Goal: Task Accomplishment & Management: Manage account settings

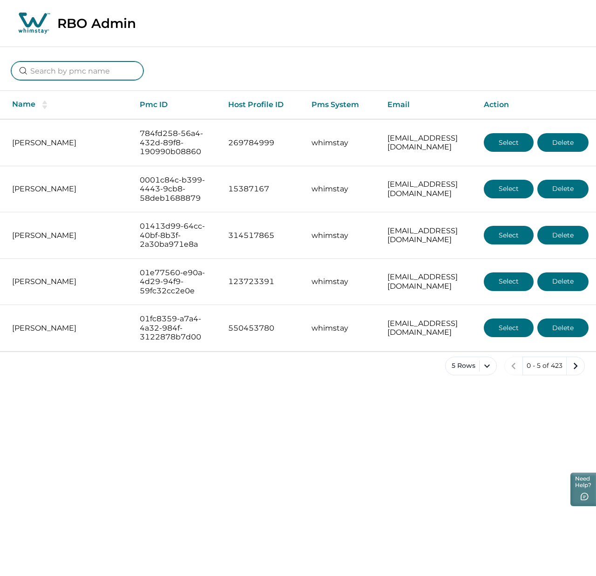
click at [91, 77] on input at bounding box center [77, 71] width 132 height 19
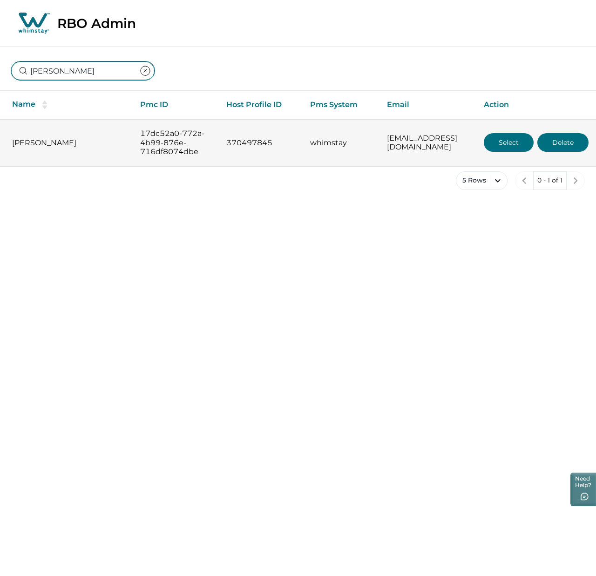
type input "[PERSON_NAME]"
click at [519, 147] on button "Select" at bounding box center [509, 142] width 50 height 19
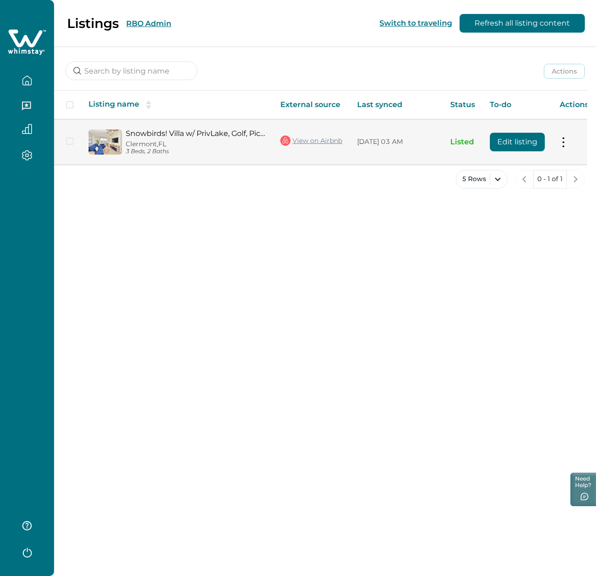
click at [529, 139] on button "Edit listing" at bounding box center [517, 142] width 55 height 19
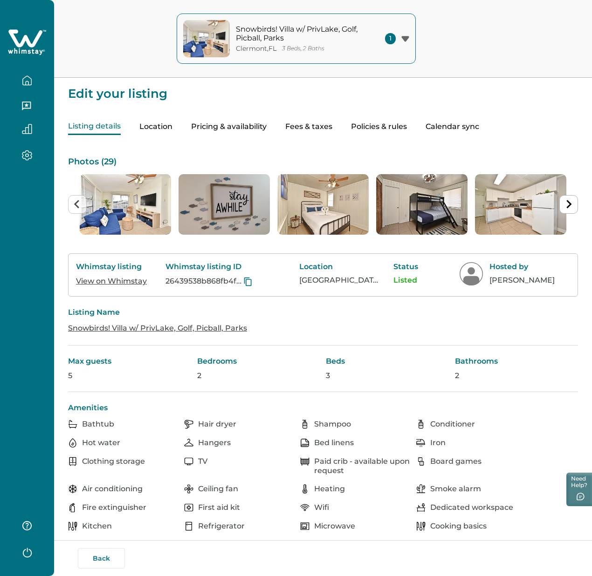
click at [267, 130] on button "Pricing & availability" at bounding box center [228, 127] width 75 height 16
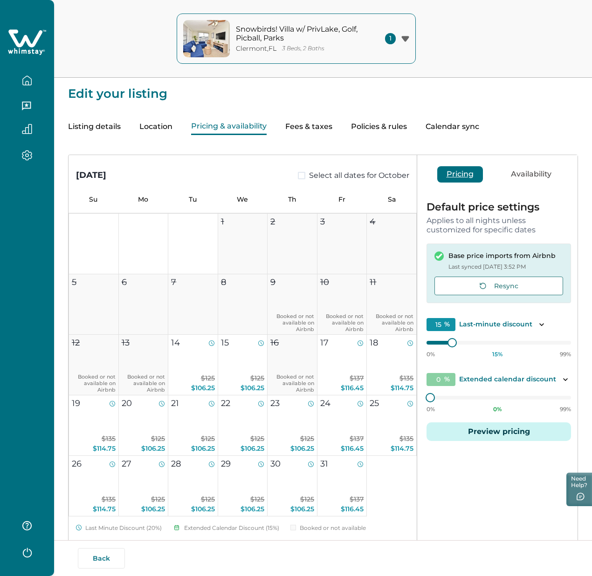
click at [518, 435] on button "Preview pricing" at bounding box center [498, 432] width 144 height 19
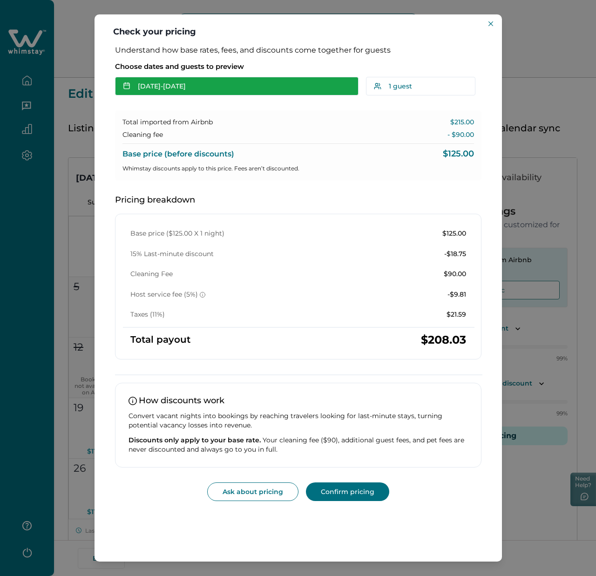
click at [213, 90] on button "[DATE] - [DATE]" at bounding box center [237, 86] width 244 height 19
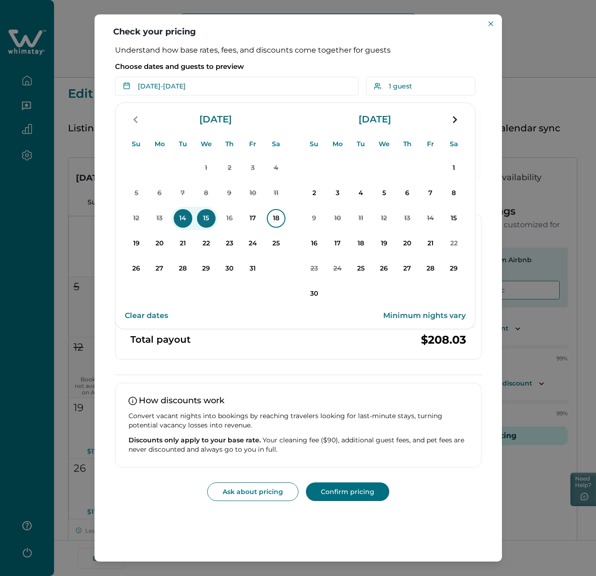
click at [274, 216] on p "18" at bounding box center [276, 218] width 19 height 19
click at [135, 244] on p "19" at bounding box center [136, 243] width 19 height 19
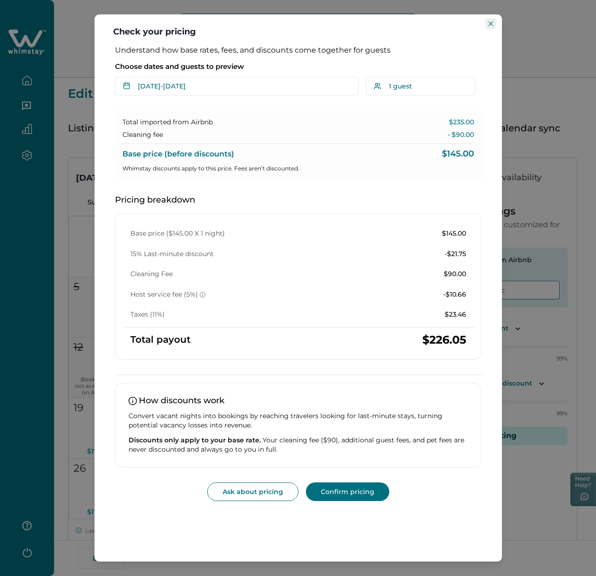
click at [487, 26] on button "Close" at bounding box center [491, 23] width 11 height 11
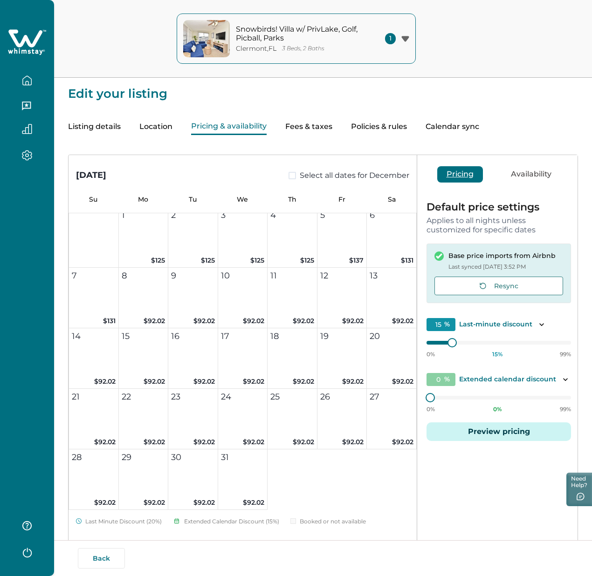
scroll to position [821, 0]
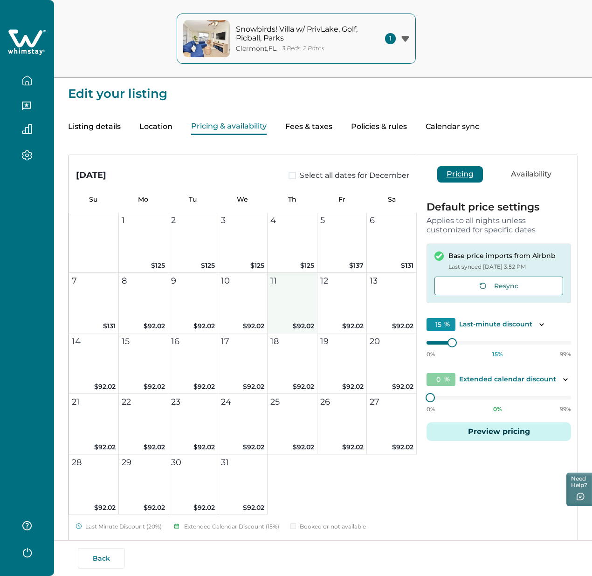
click at [293, 329] on span "$92.02" at bounding box center [303, 326] width 21 height 8
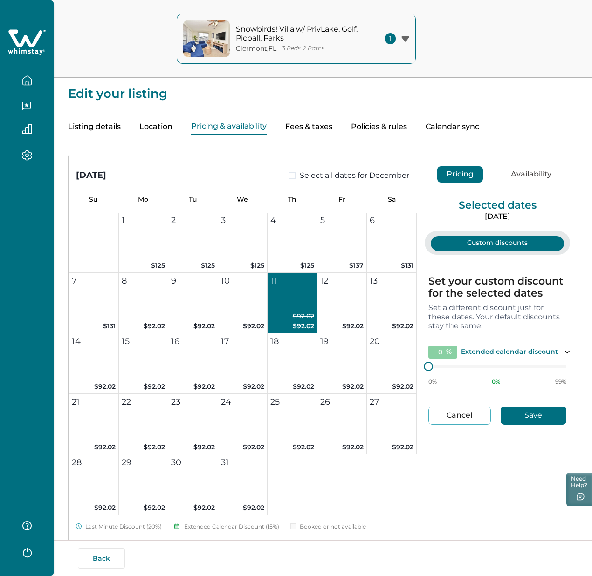
click at [293, 328] on span "$92.02" at bounding box center [303, 326] width 21 height 8
type input "15"
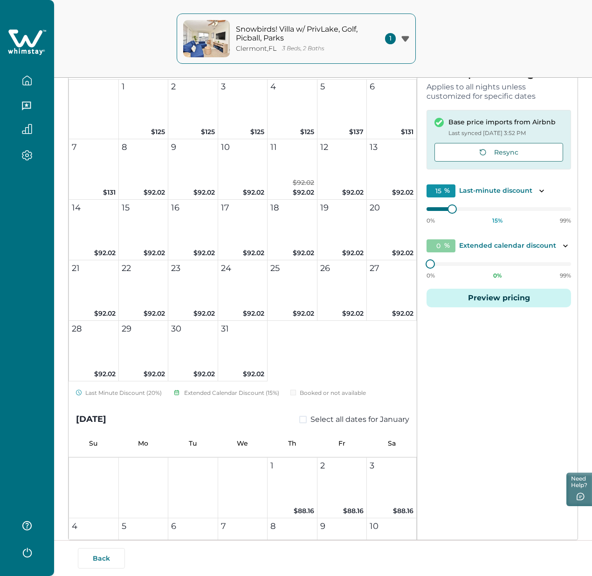
scroll to position [115, 0]
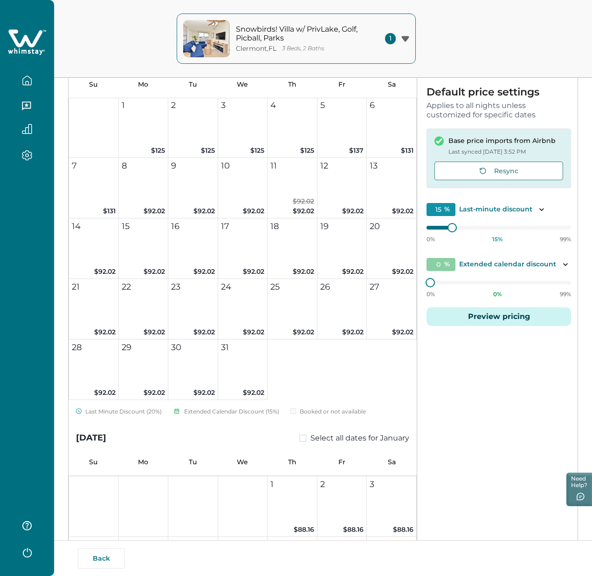
click at [459, 326] on button "Preview pricing" at bounding box center [498, 317] width 144 height 19
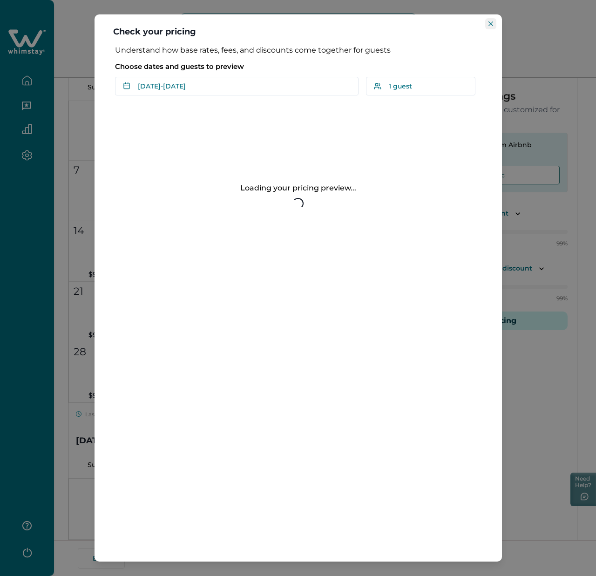
click at [490, 24] on icon "Close" at bounding box center [491, 23] width 5 height 5
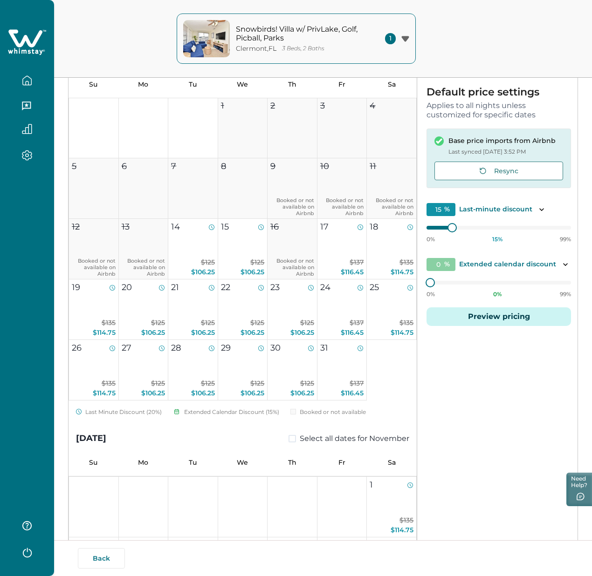
scroll to position [0, 0]
click at [367, 260] on button "18 $135 $114.75" at bounding box center [392, 250] width 50 height 61
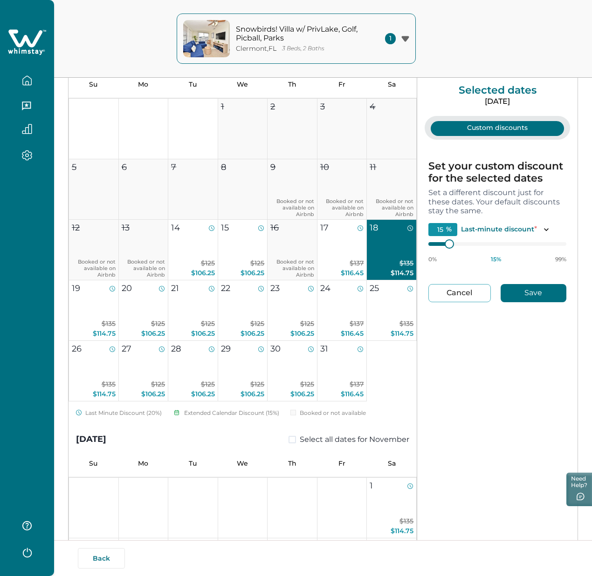
click at [429, 299] on button "Cancel" at bounding box center [459, 293] width 62 height 18
type input "0"
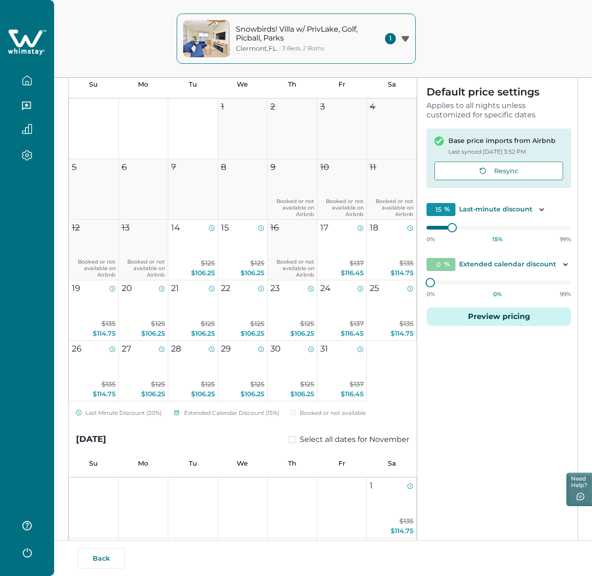
click at [458, 321] on button "Preview pricing" at bounding box center [498, 317] width 144 height 19
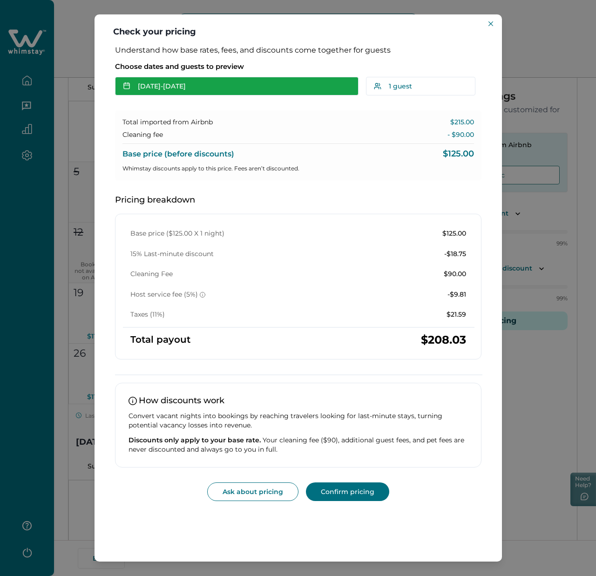
click at [288, 90] on button "[DATE] - [DATE]" at bounding box center [237, 86] width 244 height 19
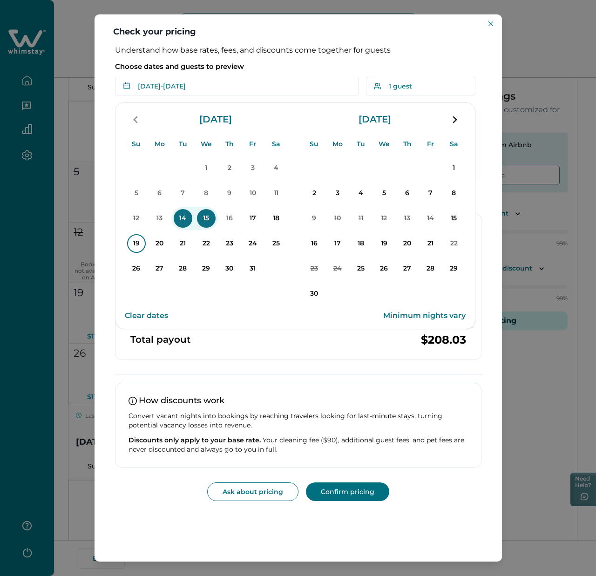
click at [137, 240] on p "19" at bounding box center [136, 243] width 19 height 19
click at [159, 246] on p "20" at bounding box center [160, 243] width 19 height 19
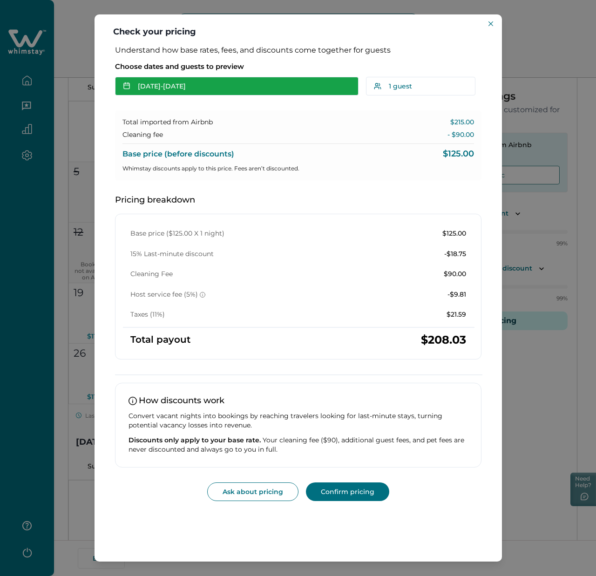
click at [247, 89] on button "[DATE] - [DATE]" at bounding box center [237, 86] width 244 height 19
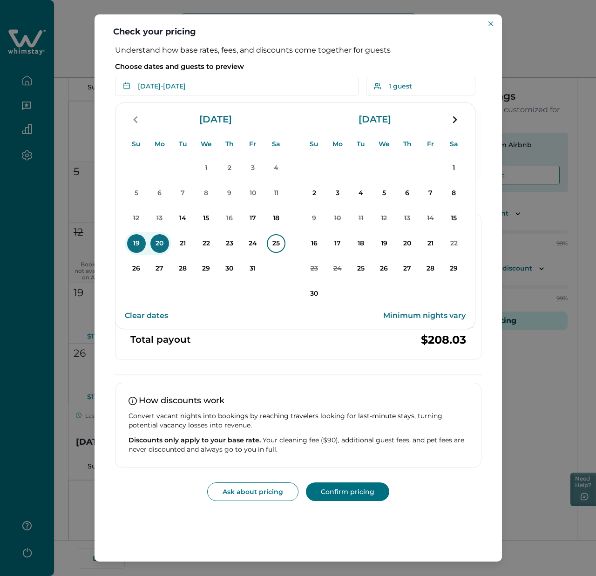
click at [273, 246] on p "25" at bounding box center [276, 243] width 19 height 19
click at [136, 267] on p "26" at bounding box center [136, 269] width 19 height 19
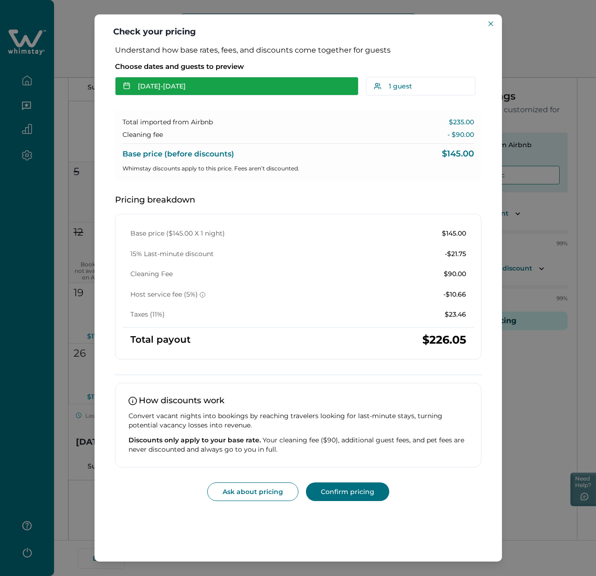
click at [241, 85] on button "[DATE] - [DATE]" at bounding box center [237, 86] width 244 height 19
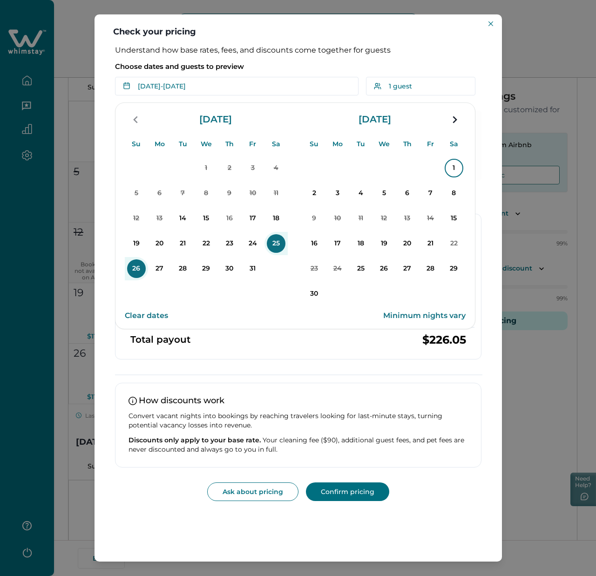
click at [453, 167] on p "1" at bounding box center [454, 168] width 19 height 19
click at [322, 189] on p "2" at bounding box center [314, 193] width 19 height 19
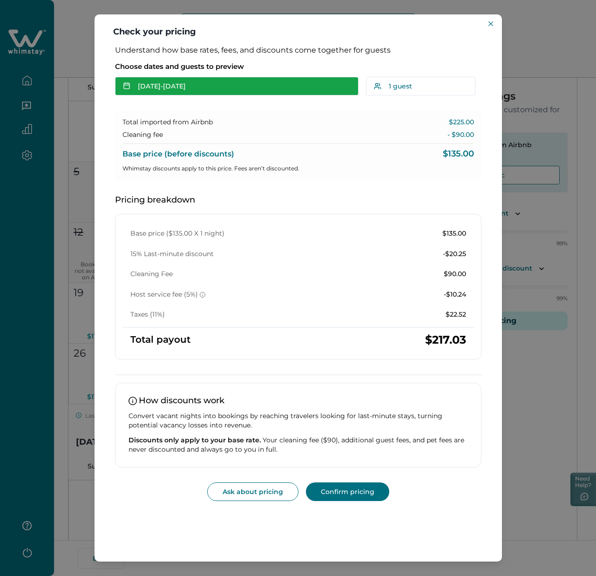
click at [239, 87] on button "[DATE] - [DATE]" at bounding box center [237, 86] width 244 height 19
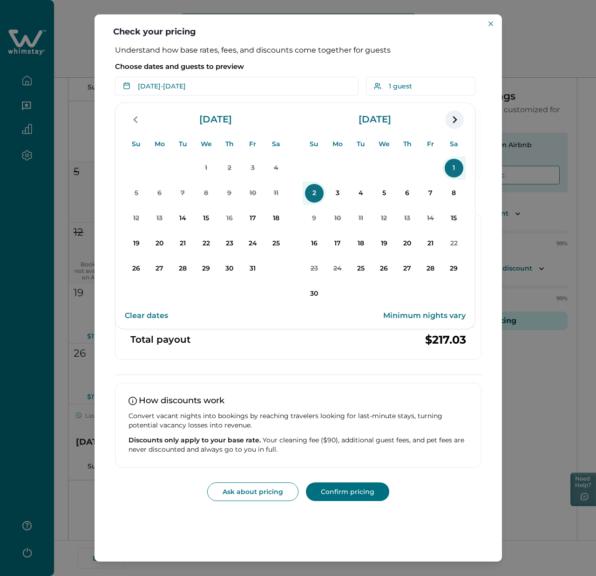
click at [455, 122] on icon "navigation button" at bounding box center [454, 119] width 15 height 17
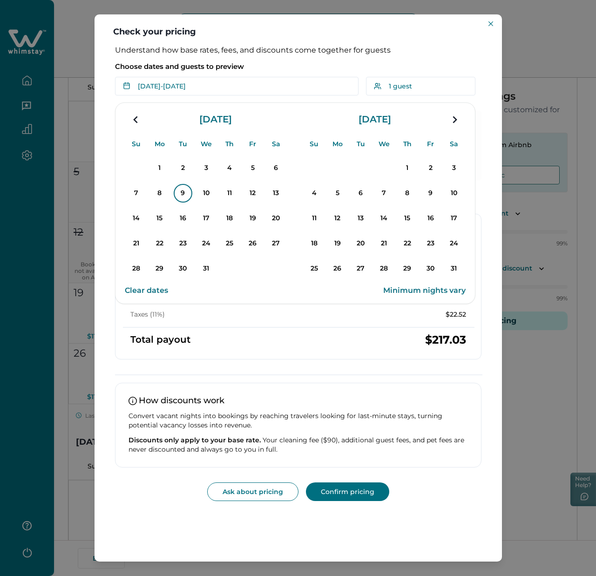
click at [180, 199] on p "9" at bounding box center [183, 193] width 19 height 19
click at [257, 192] on p "12" at bounding box center [253, 193] width 19 height 19
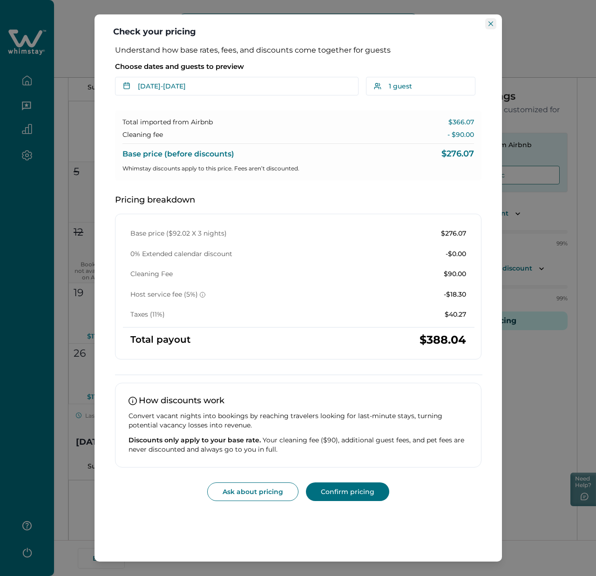
click at [494, 21] on button "Close" at bounding box center [491, 23] width 11 height 11
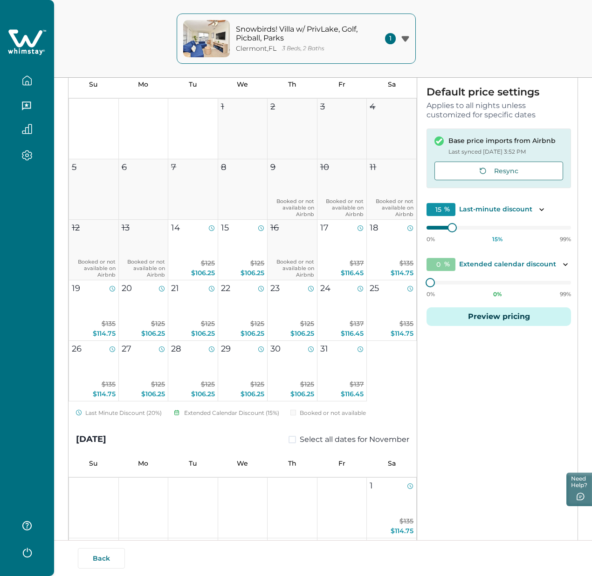
click at [453, 317] on button "Preview pricing" at bounding box center [498, 317] width 144 height 19
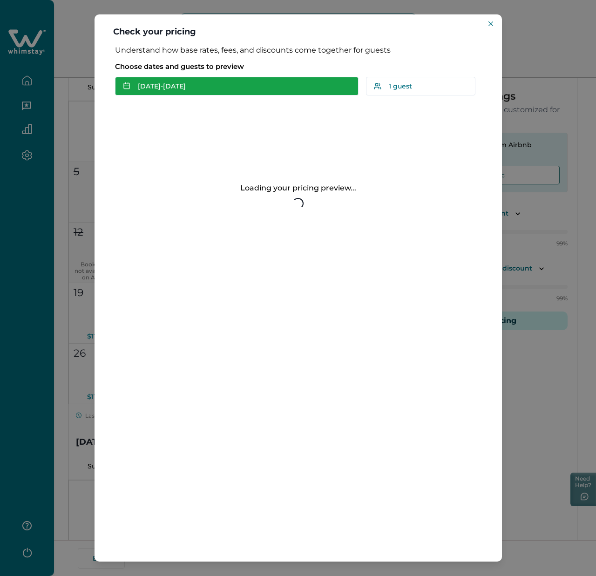
click at [213, 94] on button "[DATE] - [DATE]" at bounding box center [237, 86] width 244 height 19
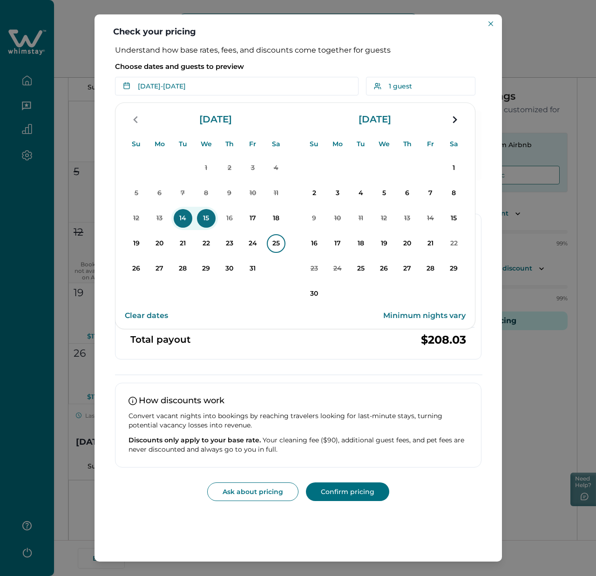
click at [275, 244] on p "25" at bounding box center [276, 243] width 19 height 19
click at [140, 266] on p "26" at bounding box center [136, 269] width 19 height 19
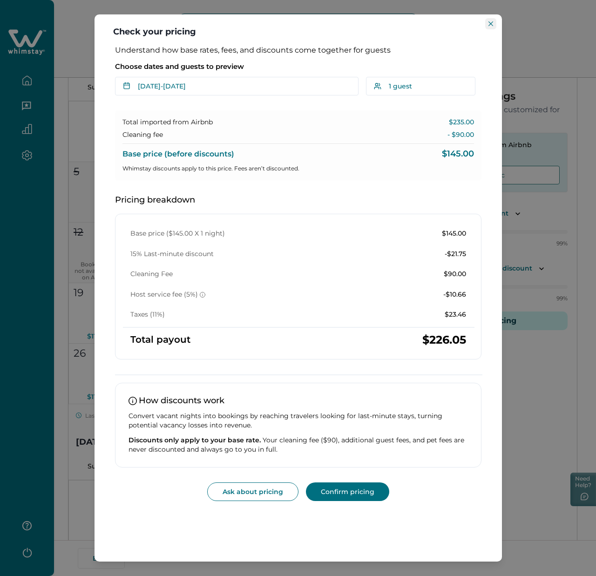
click at [492, 23] on icon "Close" at bounding box center [491, 23] width 5 height 5
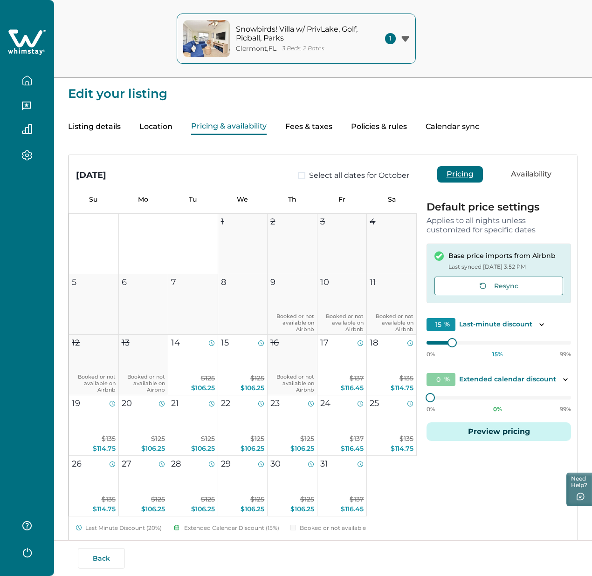
click at [94, 121] on button "Listing details" at bounding box center [94, 127] width 53 height 16
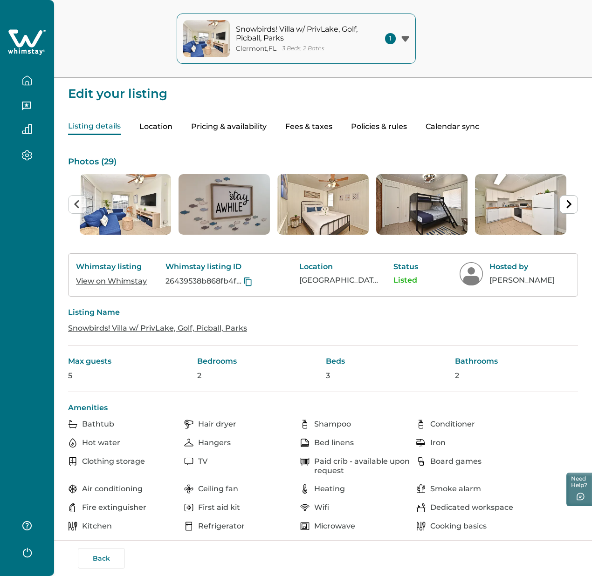
scroll to position [0, 99]
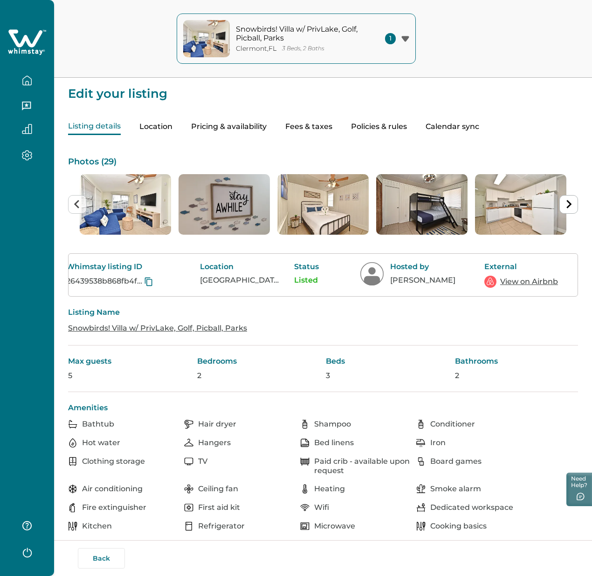
click at [505, 282] on link "View on Airbnb" at bounding box center [529, 281] width 58 height 11
click at [267, 125] on button "Pricing & availability" at bounding box center [228, 127] width 75 height 16
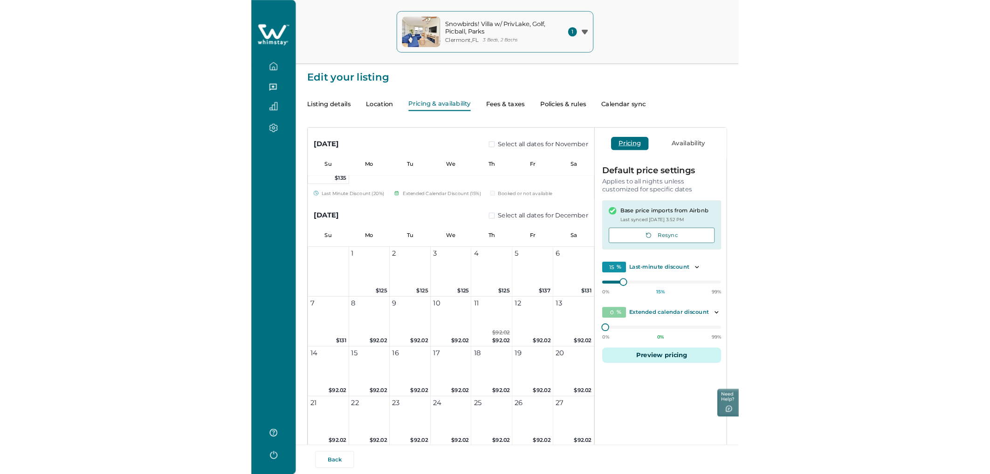
scroll to position [814, 0]
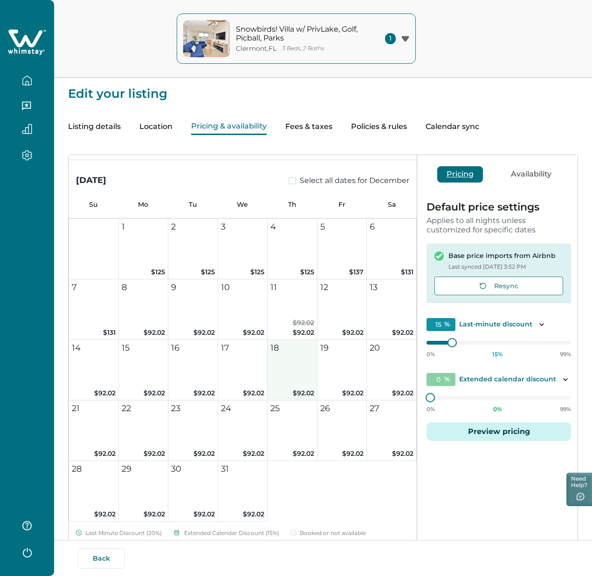
click at [269, 372] on button "18 $92.02" at bounding box center [292, 370] width 50 height 61
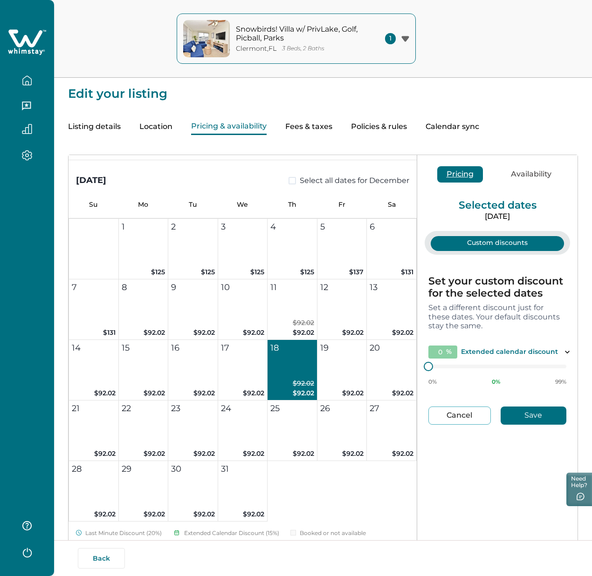
click at [449, 413] on button "Cancel" at bounding box center [459, 416] width 62 height 18
type input "15"
type input "0"
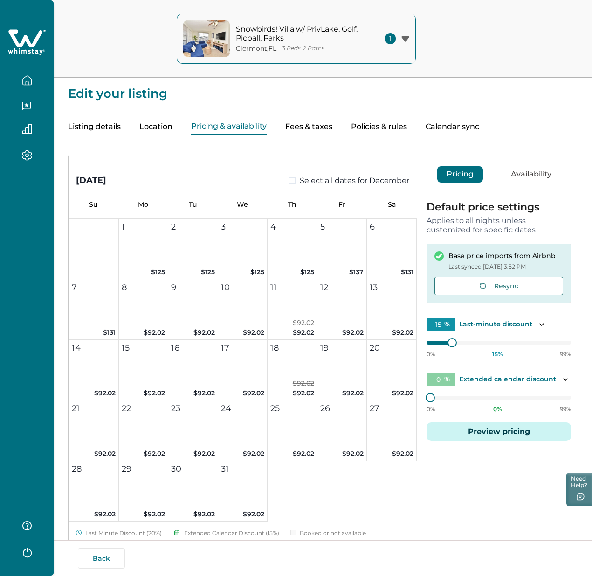
click at [468, 439] on button "Preview pricing" at bounding box center [498, 432] width 144 height 19
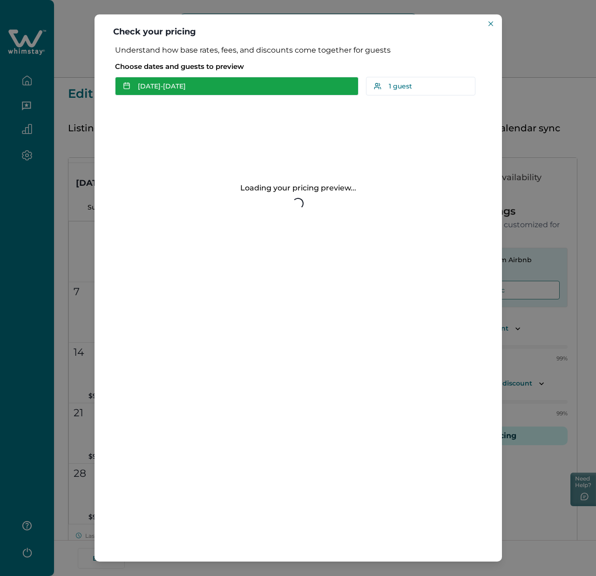
click at [237, 85] on button "[DATE] - [DATE]" at bounding box center [237, 86] width 244 height 19
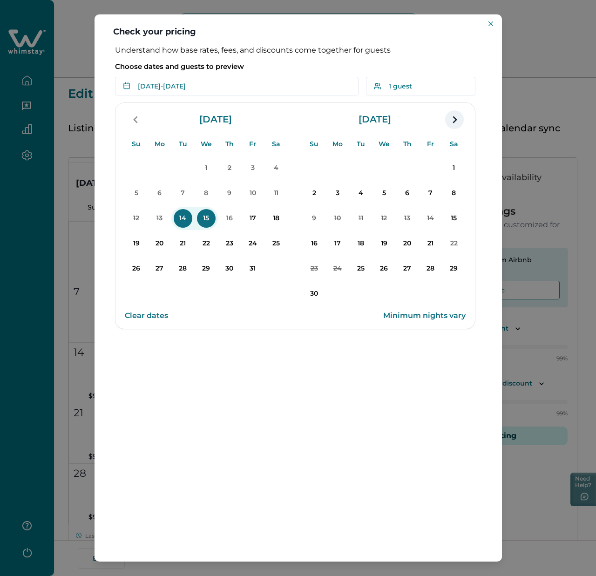
click at [452, 122] on icon "navigation button" at bounding box center [454, 119] width 15 height 17
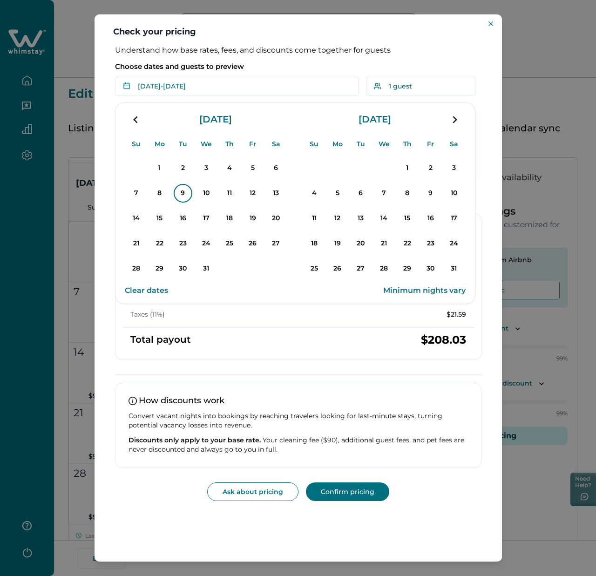
click at [180, 194] on p "9" at bounding box center [183, 193] width 19 height 19
click at [495, 21] on button "Close" at bounding box center [491, 23] width 11 height 11
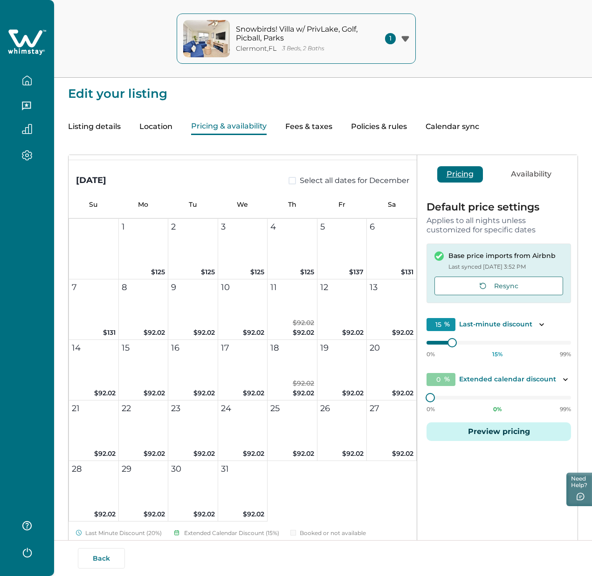
click at [499, 437] on button "Preview pricing" at bounding box center [498, 432] width 144 height 19
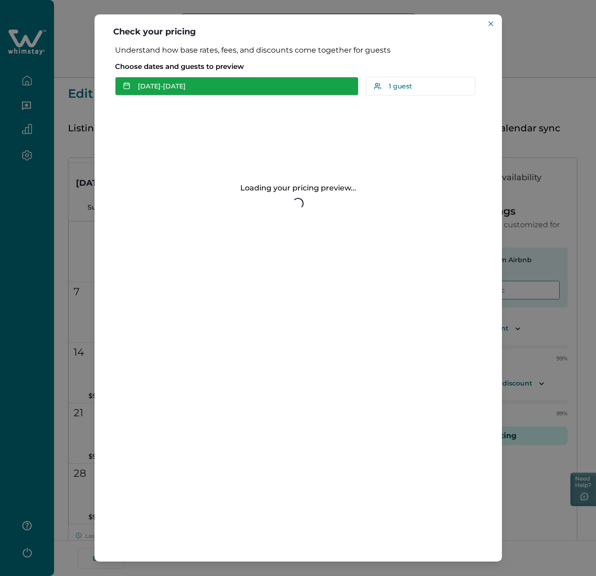
click at [209, 90] on button "[DATE] - [DATE]" at bounding box center [237, 86] width 244 height 19
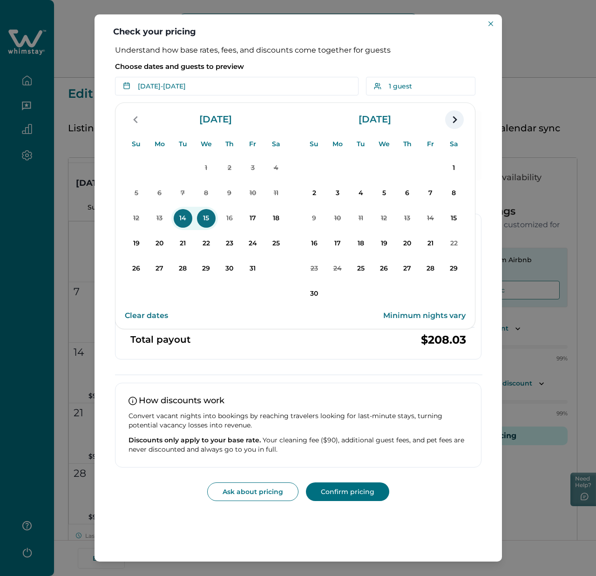
click at [447, 123] on icon "navigation button" at bounding box center [454, 119] width 15 height 17
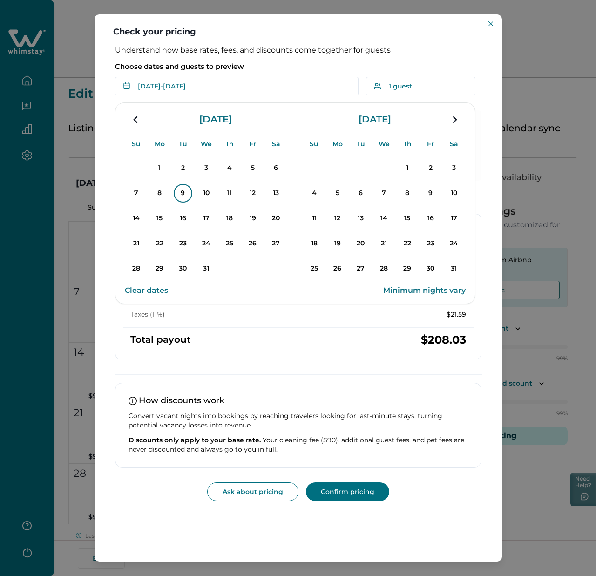
click at [190, 192] on p "9" at bounding box center [183, 193] width 19 height 19
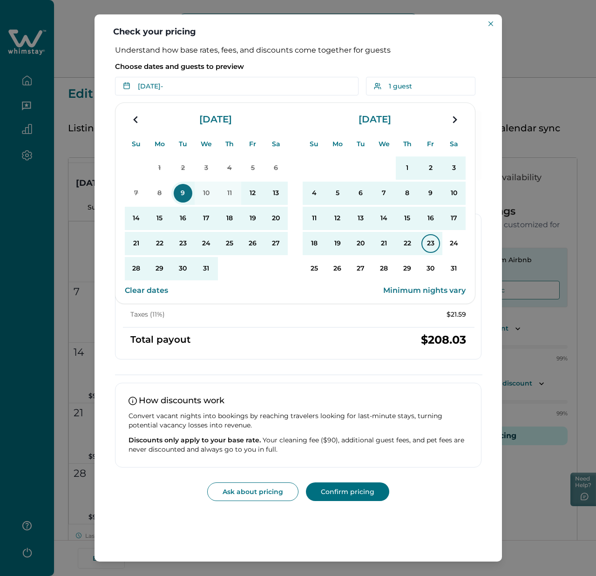
click at [429, 244] on p "23" at bounding box center [431, 243] width 19 height 19
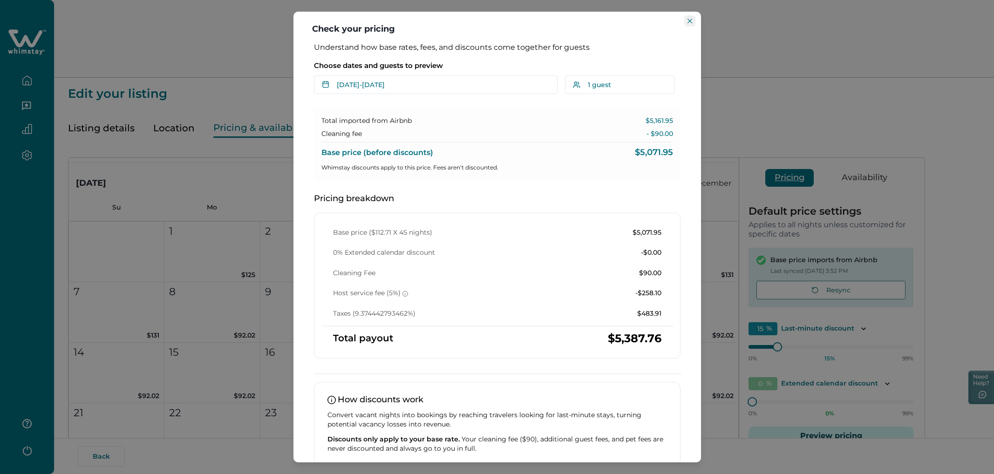
click at [596, 20] on icon "Close" at bounding box center [690, 21] width 5 height 5
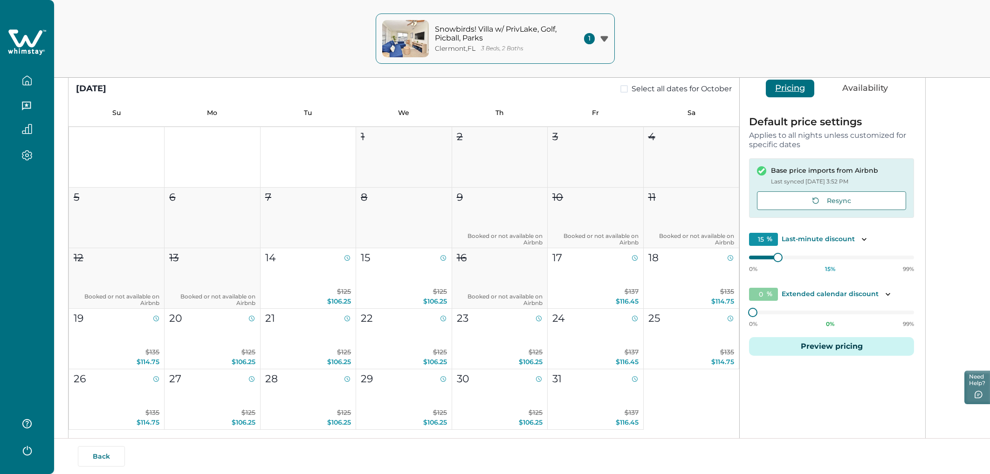
scroll to position [87, 0]
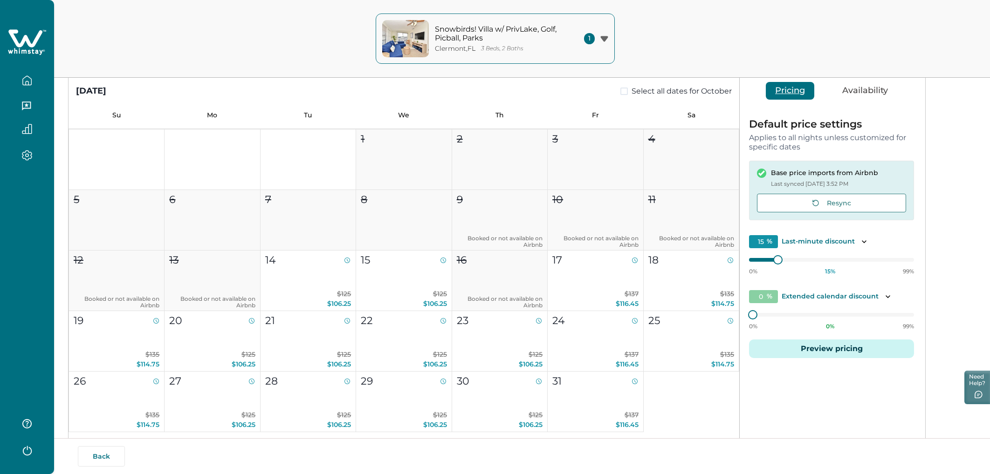
click at [596, 346] on button "Preview pricing" at bounding box center [831, 349] width 165 height 19
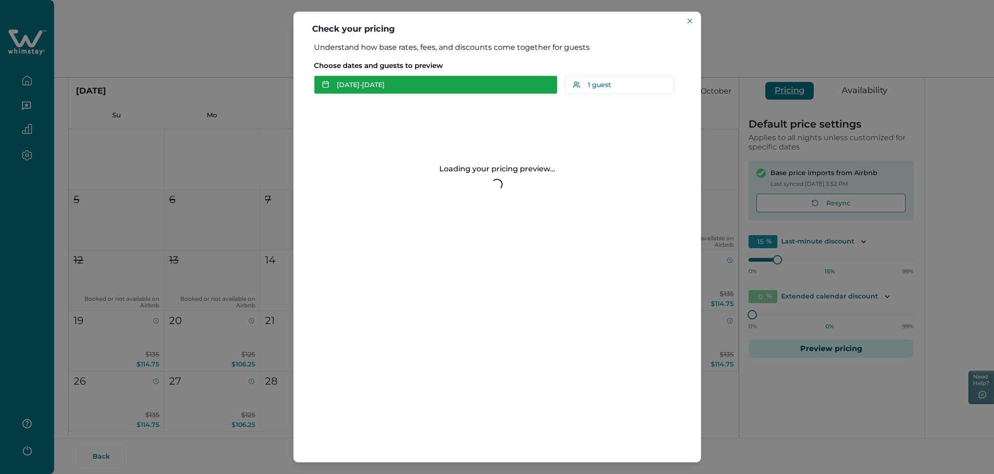
click at [399, 83] on button "[DATE] - [DATE]" at bounding box center [436, 84] width 244 height 19
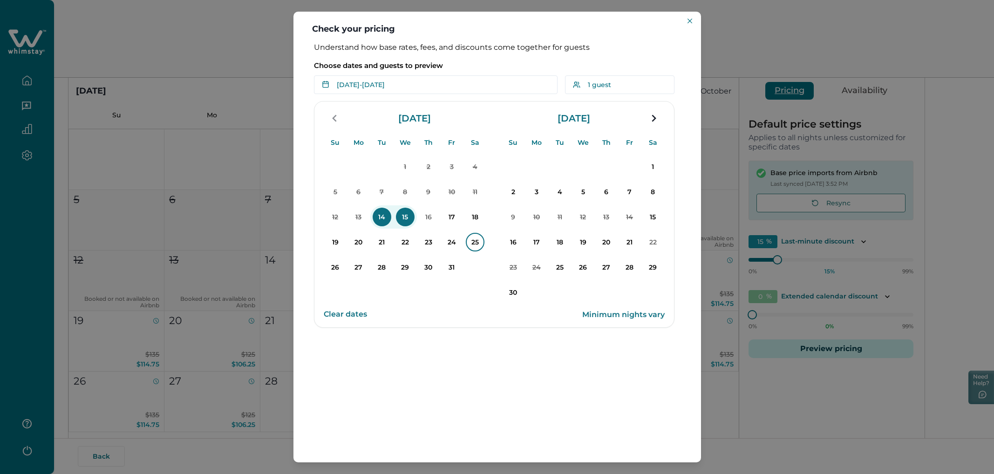
click at [470, 243] on p "25" at bounding box center [475, 242] width 19 height 19
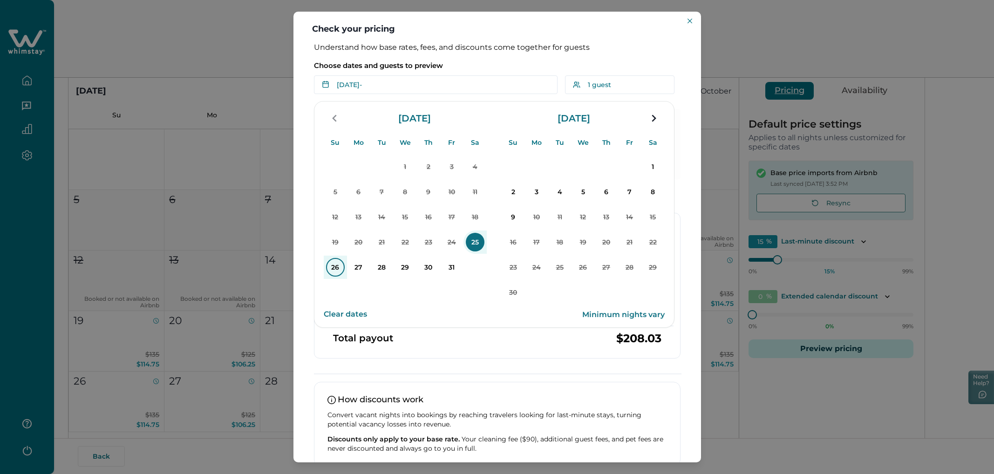
click at [337, 268] on p "26" at bounding box center [335, 267] width 19 height 19
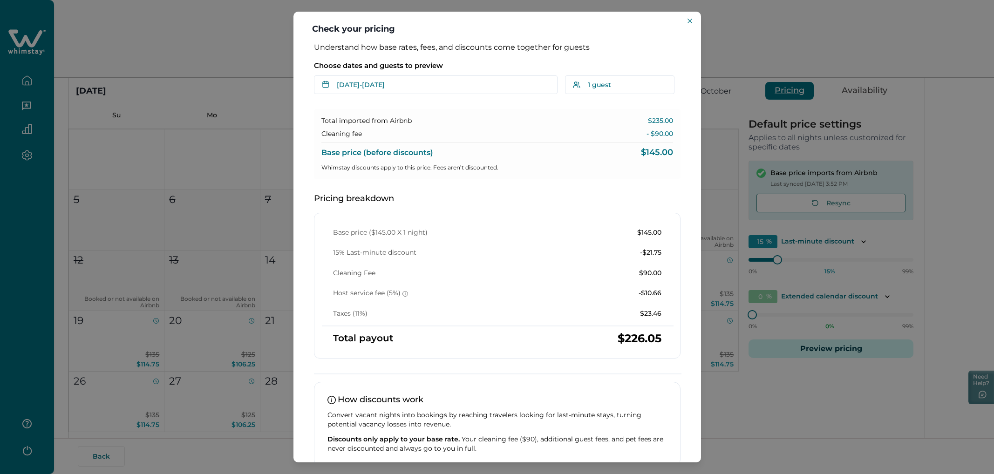
click at [510, 150] on div "Base price (before discounts) $145.00" at bounding box center [498, 149] width 352 height 15
click at [596, 306] on div "Check your pricing Understand how base rates, fees, and discounts come together…" at bounding box center [497, 237] width 994 height 474
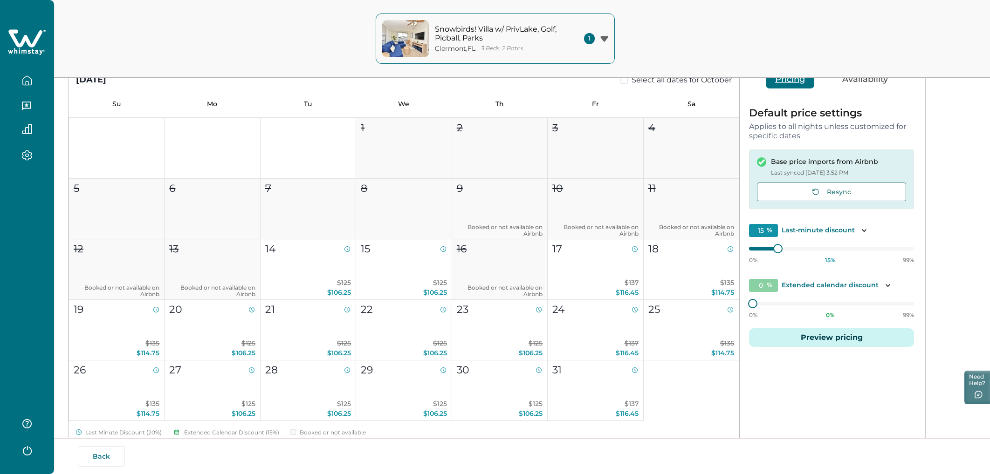
scroll to position [99, 0]
click at [596, 347] on div "Default price settings Applies to all nights unless customized for specific dat…" at bounding box center [832, 232] width 184 height 269
click at [596, 341] on button "Preview pricing" at bounding box center [831, 337] width 165 height 19
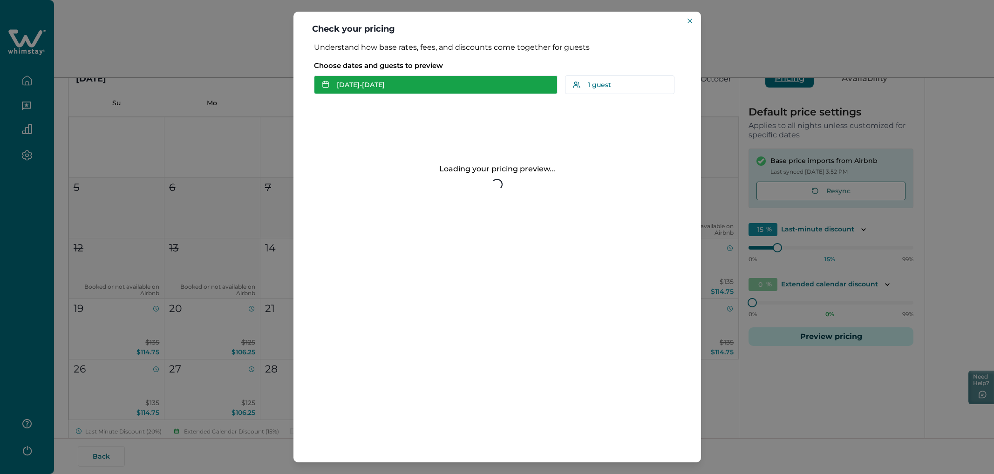
click at [475, 88] on button "[DATE] - [DATE]" at bounding box center [436, 84] width 244 height 19
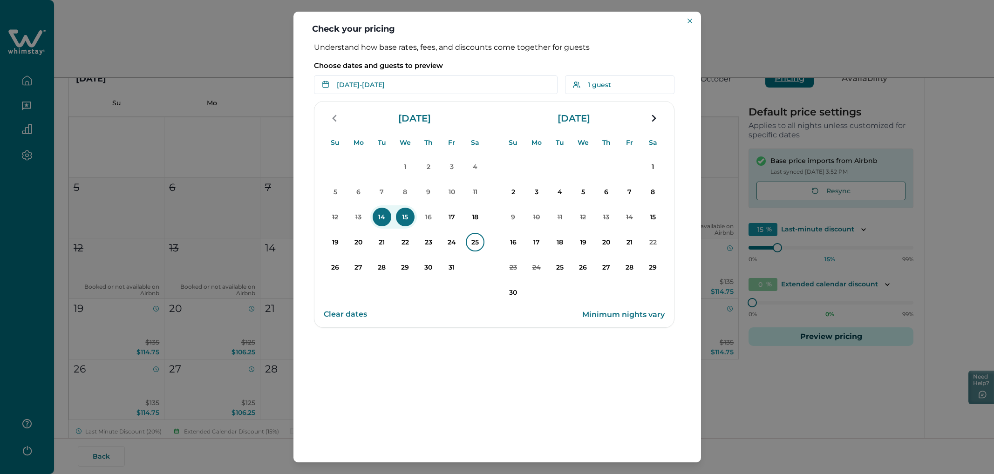
click at [472, 251] on p "25" at bounding box center [475, 242] width 19 height 19
click at [340, 269] on p "26" at bounding box center [335, 267] width 19 height 19
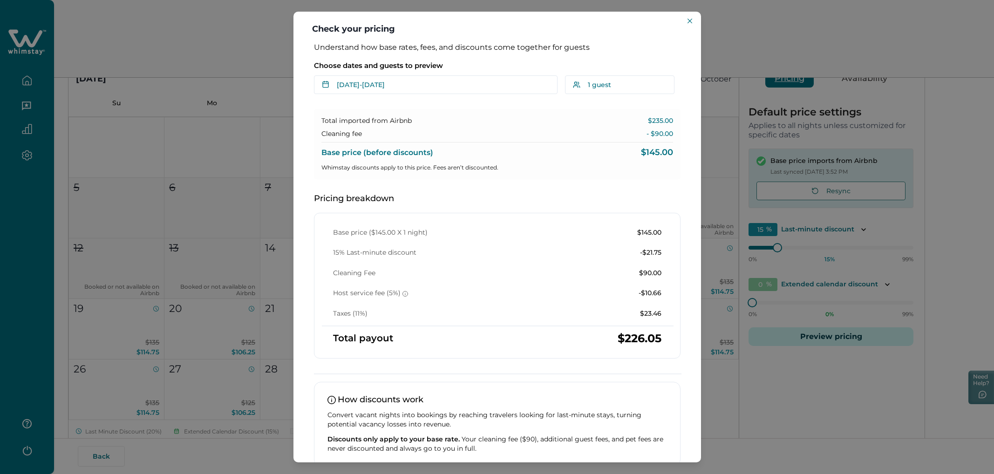
click at [265, 100] on div "Check your pricing Understand how base rates, fees, and discounts come together…" at bounding box center [497, 237] width 994 height 474
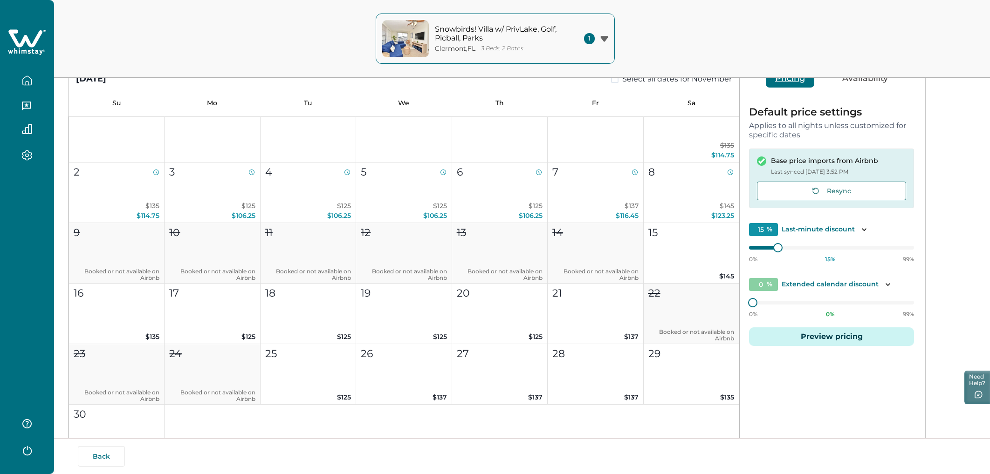
scroll to position [469, 0]
